Goal: Transaction & Acquisition: Download file/media

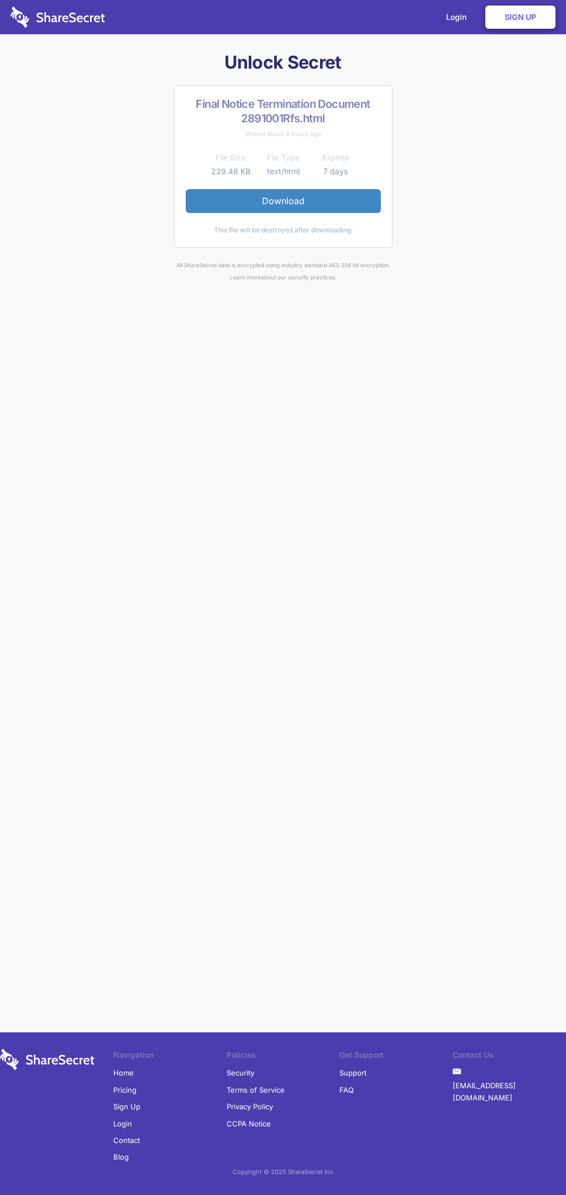
click at [283, 201] on link "Download" at bounding box center [283, 200] width 195 height 23
